Goal: Check status: Check status

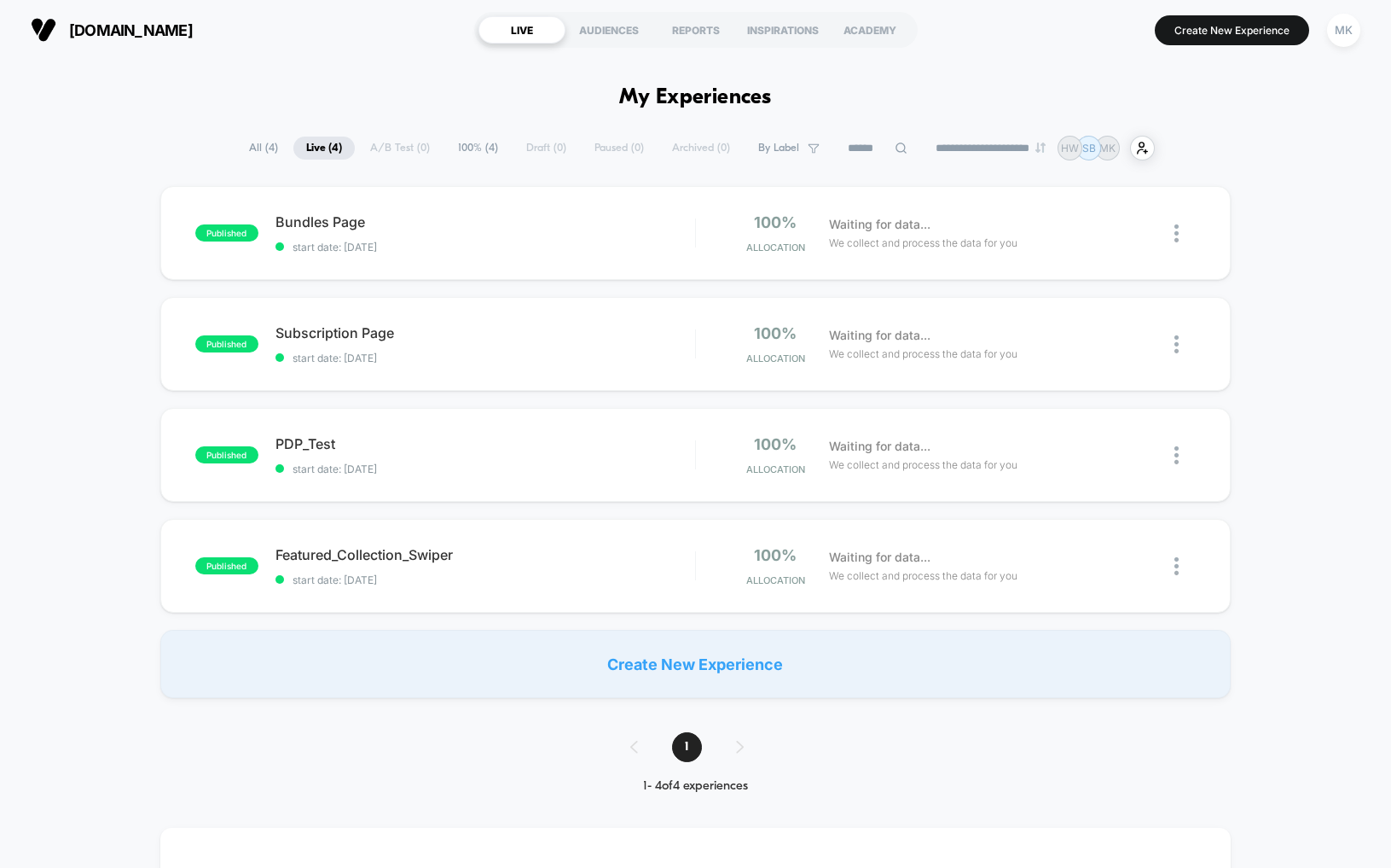
click at [473, 150] on span "100% ( 4 )" at bounding box center [478, 148] width 66 height 23
click at [704, 31] on div "REPORTS" at bounding box center [696, 29] width 87 height 27
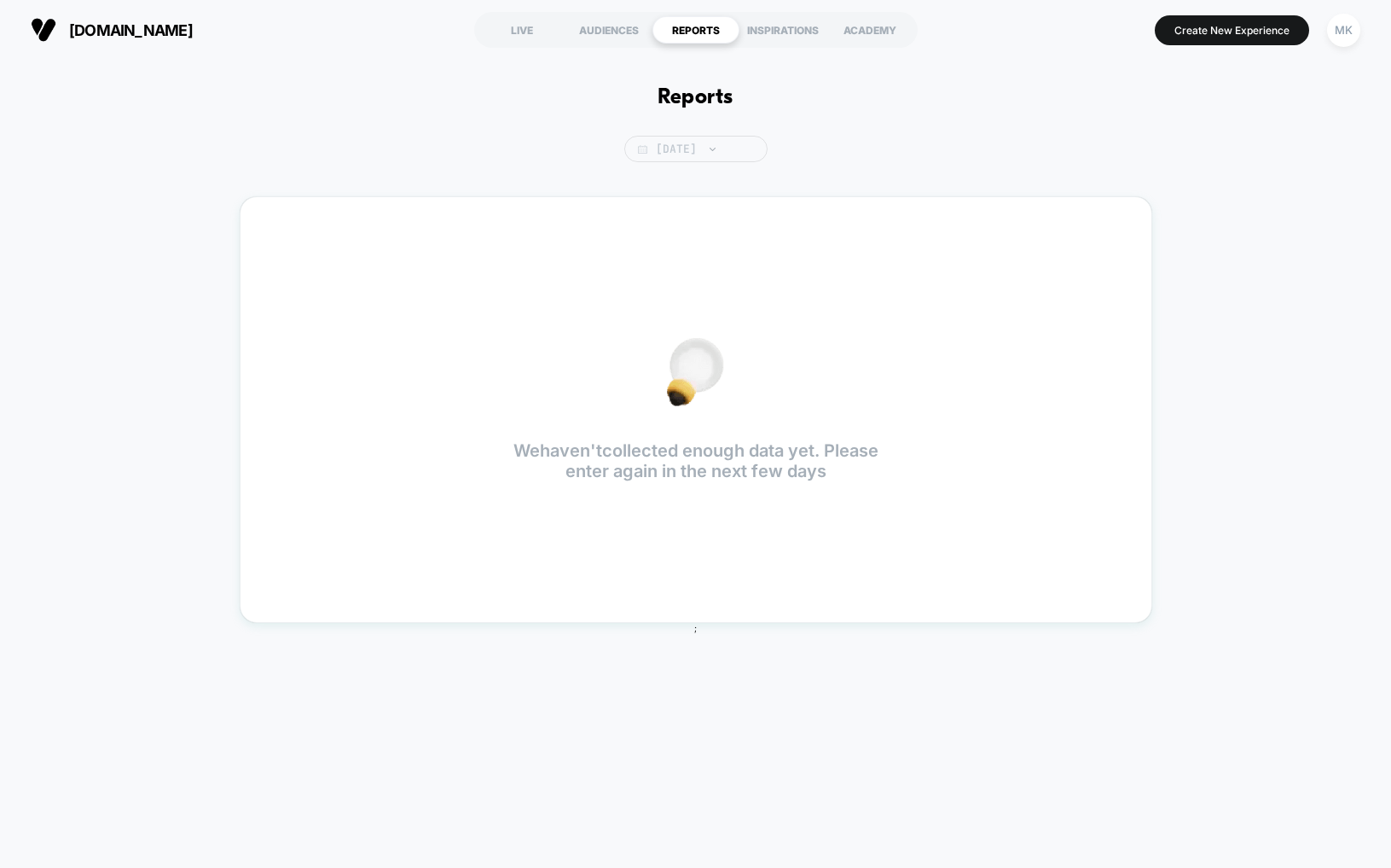
click at [728, 145] on span "[DATE]" at bounding box center [696, 149] width 143 height 26
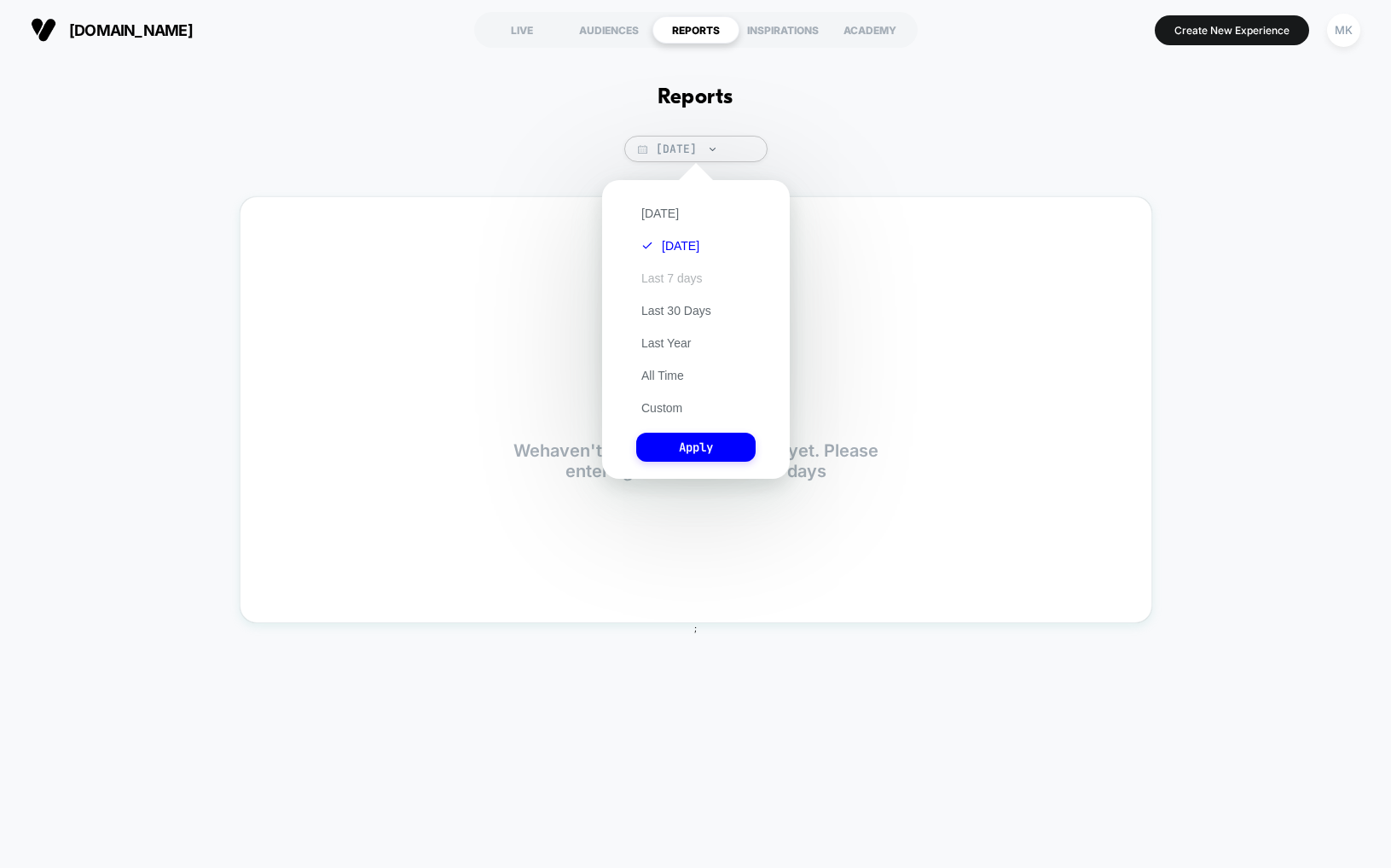
click at [676, 271] on button "Last 7 days" at bounding box center [672, 278] width 72 height 15
click at [703, 448] on button "Apply" at bounding box center [696, 447] width 120 height 29
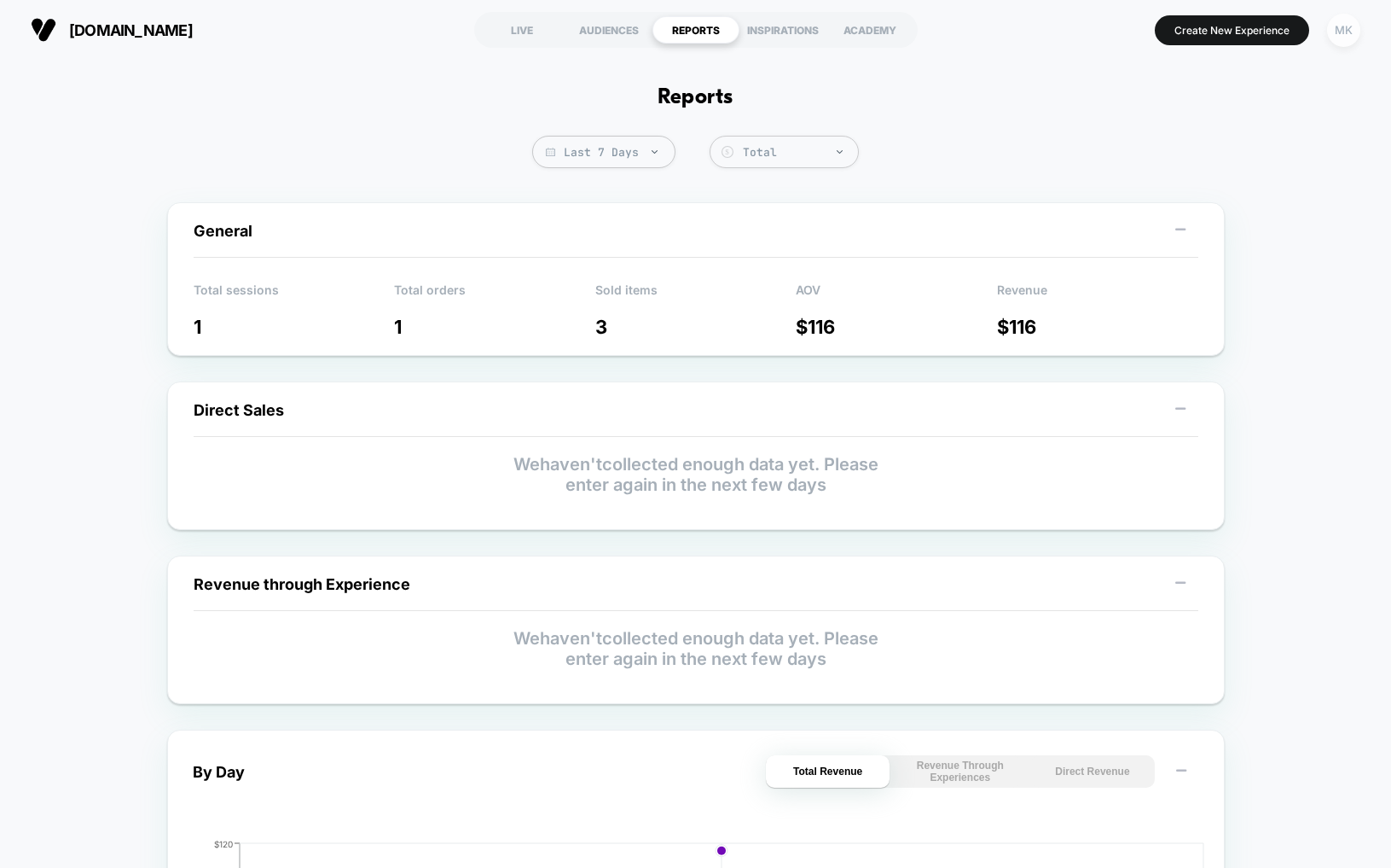
click at [1350, 25] on div "MK" at bounding box center [1343, 29] width 33 height 33
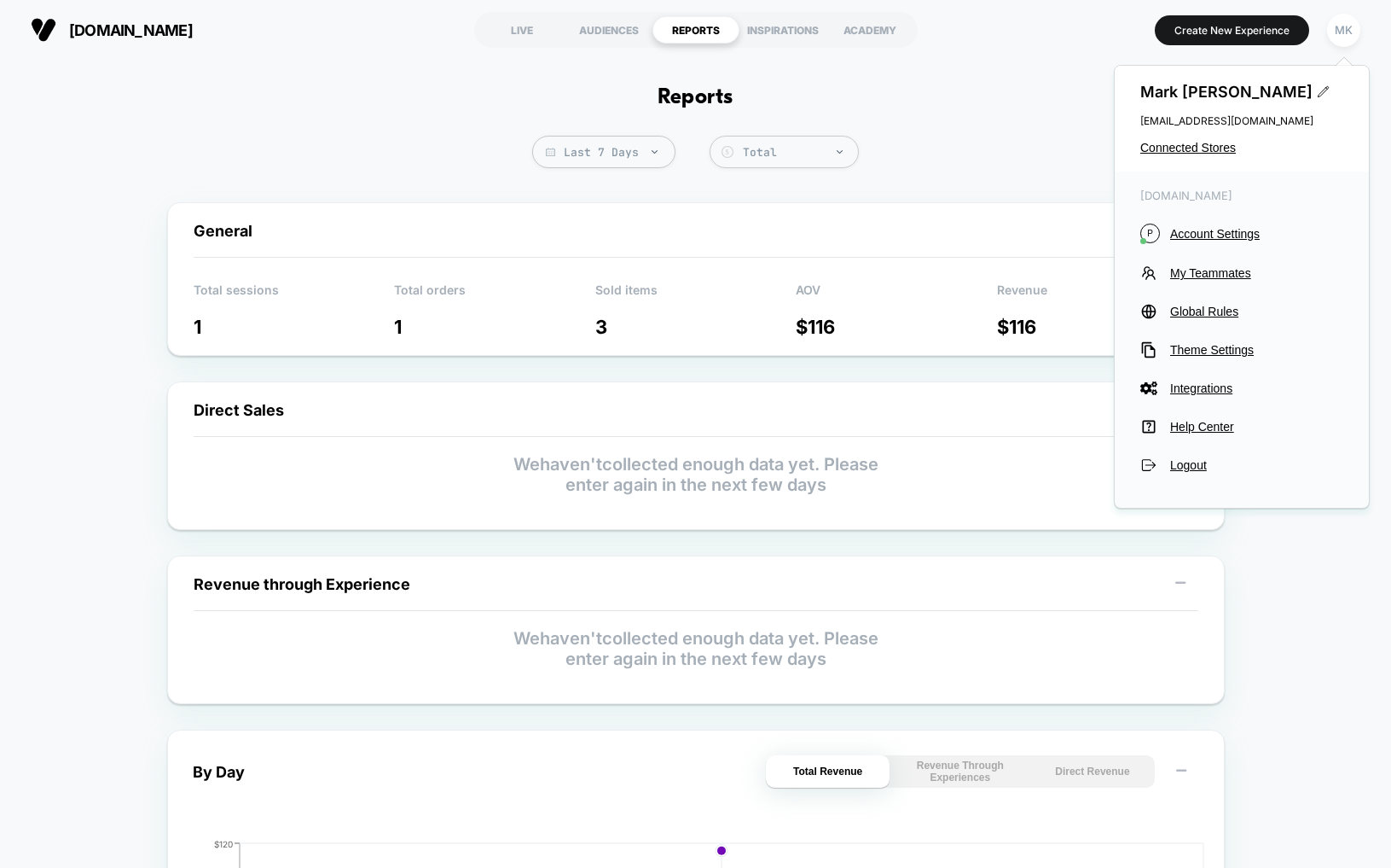
click at [959, 122] on div "Reports Last 7 Days Total Group 2 $ General Total sessions 1 Total orders 1 Sol…" at bounding box center [696, 783] width 1391 height 1449
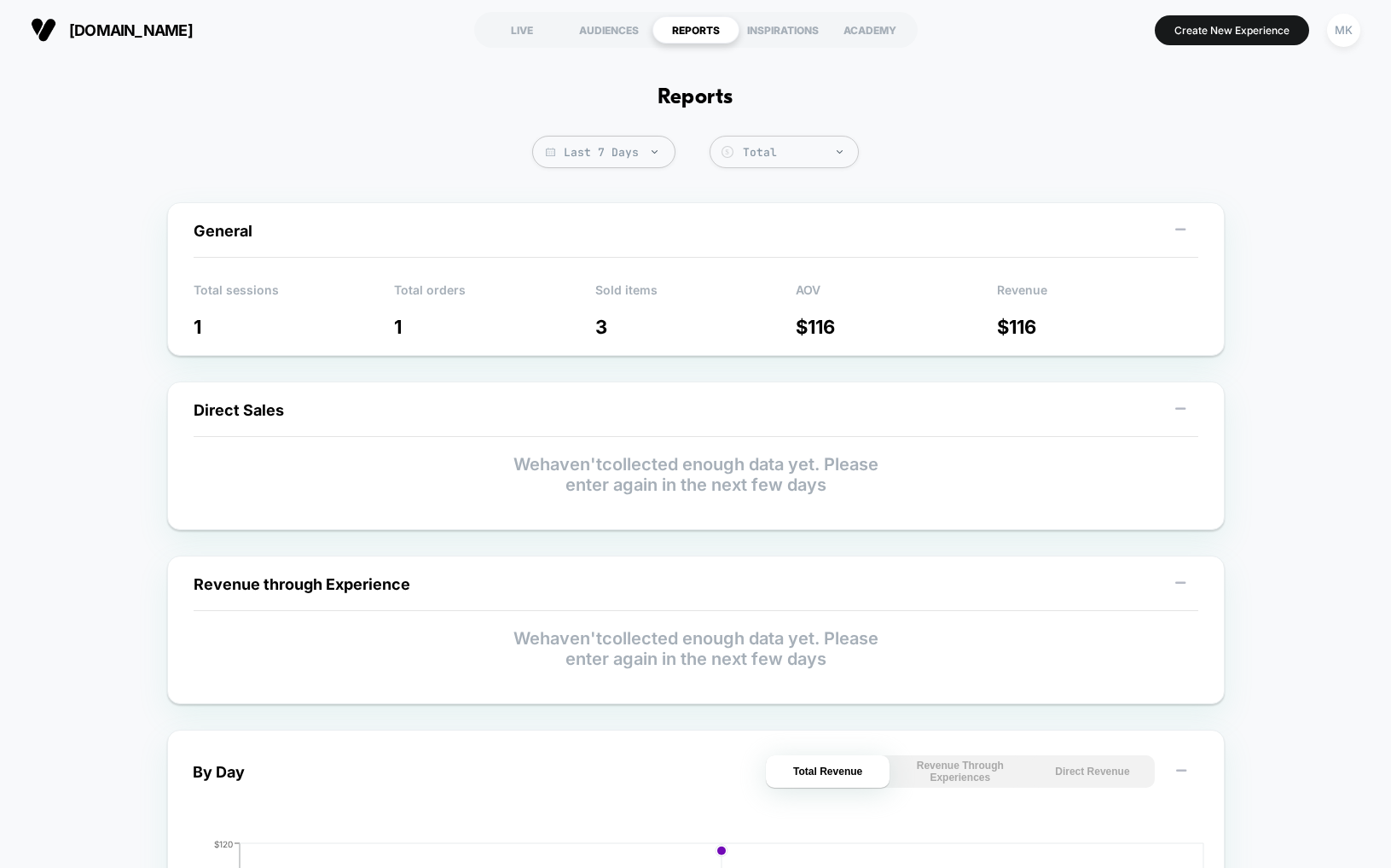
click at [110, 130] on div "Reports Last 7 Days Total Group 2 $ General Total sessions 1 Total orders 1 Sol…" at bounding box center [696, 783] width 1391 height 1449
